Goal: Information Seeking & Learning: Learn about a topic

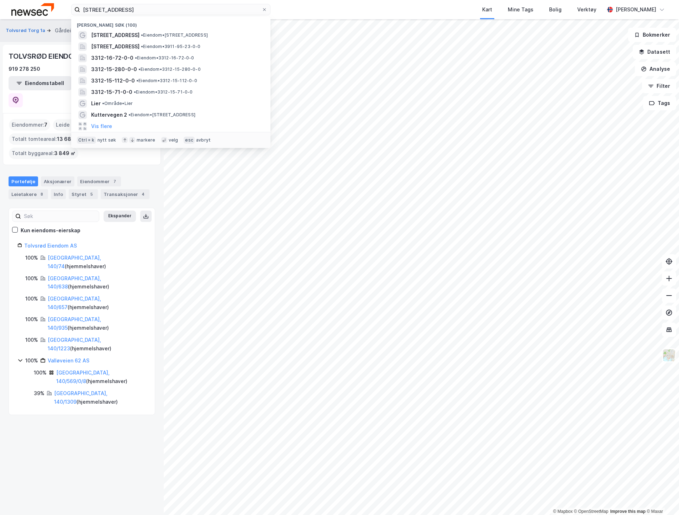
click at [159, 13] on input "[STREET_ADDRESS]" at bounding box center [170, 9] width 181 height 11
click at [264, 9] on icon at bounding box center [264, 9] width 4 height 4
click at [261, 9] on input "[STREET_ADDRESS]" at bounding box center [170, 9] width 181 height 11
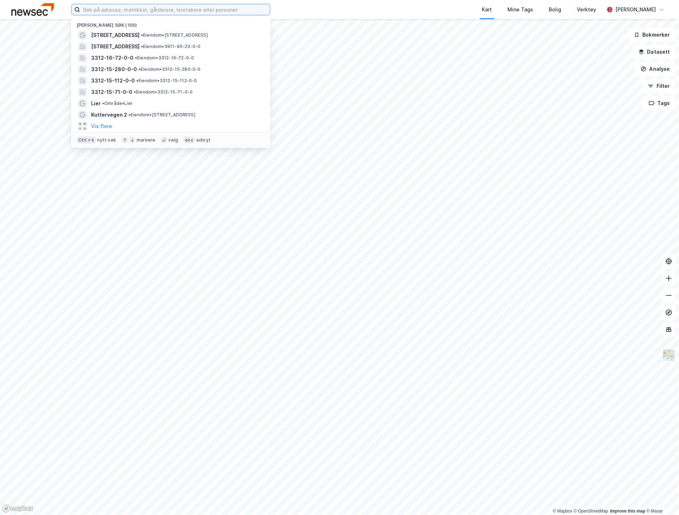
click at [134, 13] on input at bounding box center [175, 9] width 190 height 11
click at [137, 11] on input at bounding box center [175, 9] width 190 height 11
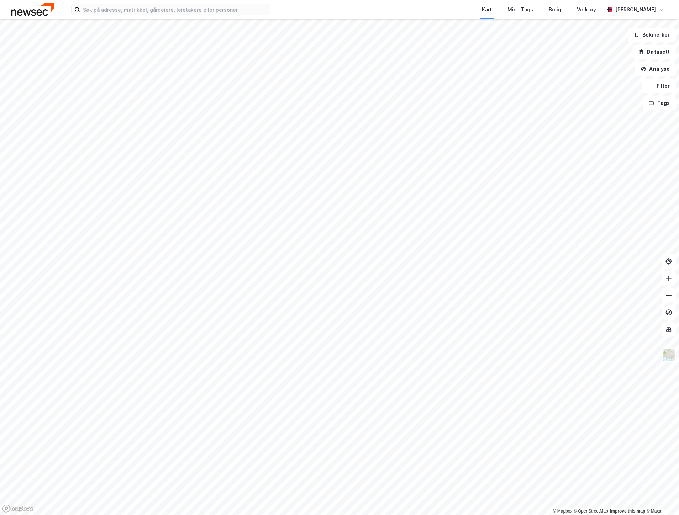
click at [295, 1] on div "Kart Mine Tags Bolig Verktøy [PERSON_NAME]" at bounding box center [339, 9] width 679 height 19
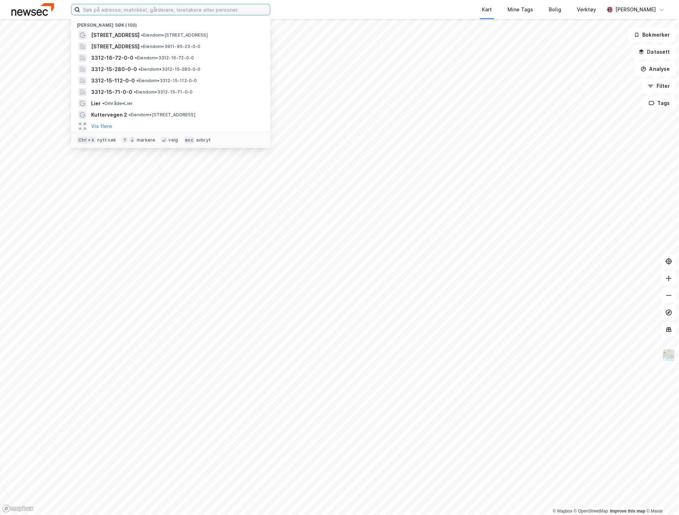
click at [222, 7] on input at bounding box center [175, 9] width 190 height 11
click at [159, 57] on span "• Eiendom • 3312-16-72-0-0" at bounding box center [164, 58] width 59 height 6
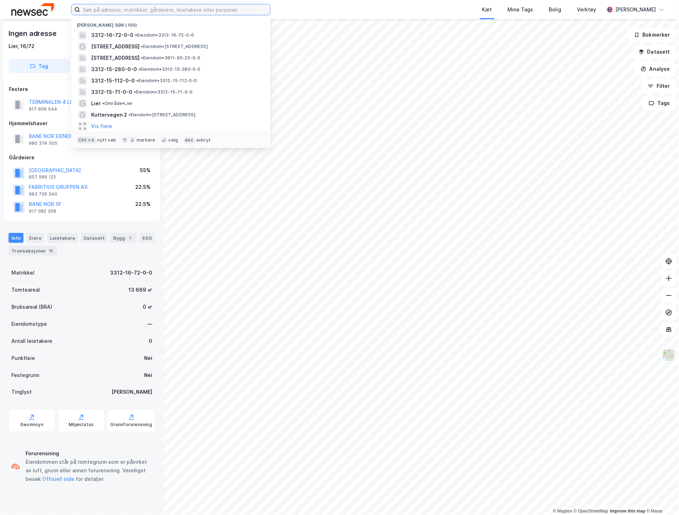
click at [221, 6] on input at bounding box center [175, 9] width 190 height 11
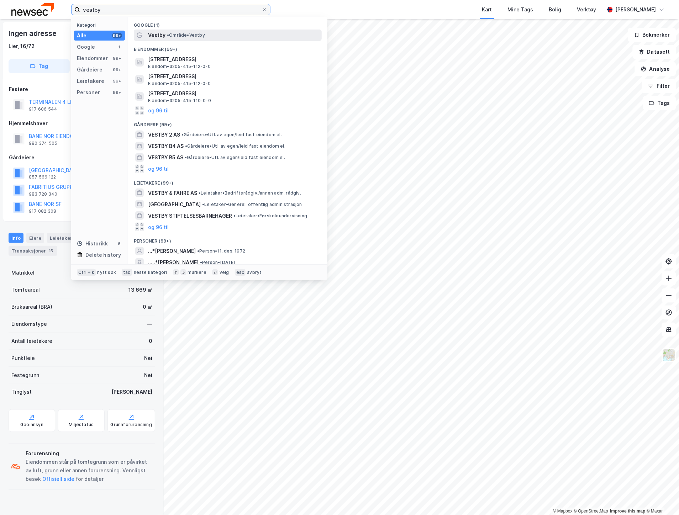
type input "vestby"
click at [223, 31] on div "Vestby • Område • [GEOGRAPHIC_DATA]" at bounding box center [234, 35] width 172 height 9
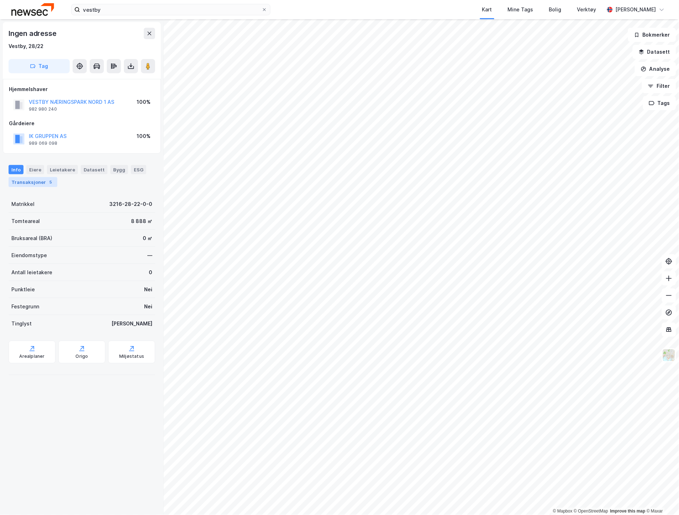
click at [50, 182] on div "5" at bounding box center [50, 182] width 7 height 7
